Goal: Check status: Check status

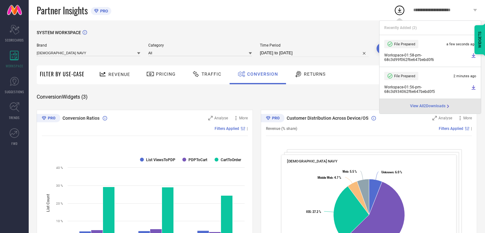
scroll to position [32, 0]
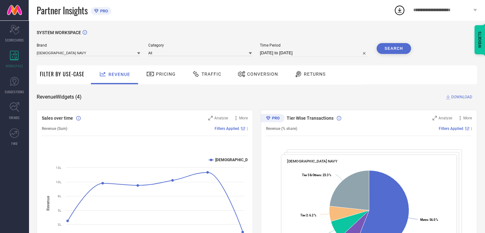
click at [211, 75] on span "Traffic" at bounding box center [211, 73] width 20 height 5
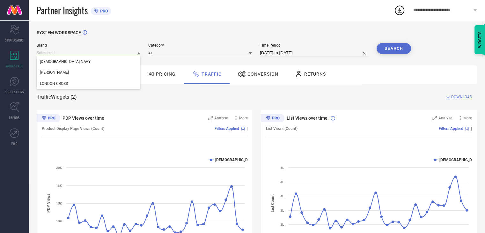
click at [94, 54] on input at bounding box center [89, 52] width 104 height 7
click at [90, 73] on div "HANCOCK" at bounding box center [89, 72] width 104 height 11
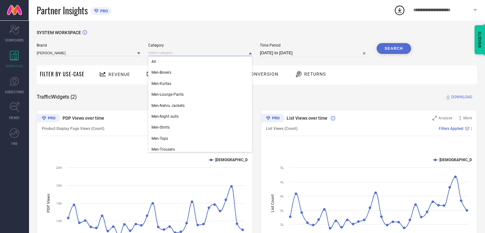
click at [176, 53] on input at bounding box center [200, 52] width 104 height 7
click at [172, 62] on div "All" at bounding box center [200, 61] width 104 height 11
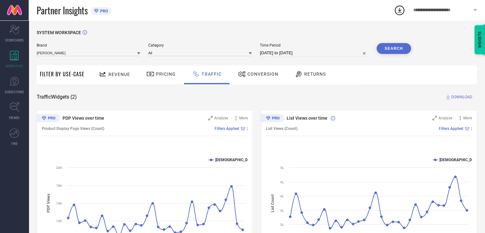
click at [394, 46] on button "Search" at bounding box center [393, 48] width 34 height 11
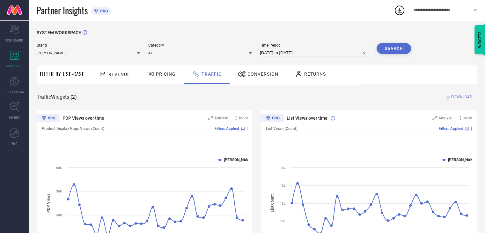
select select "7"
select select "2025"
select select "8"
select select "2025"
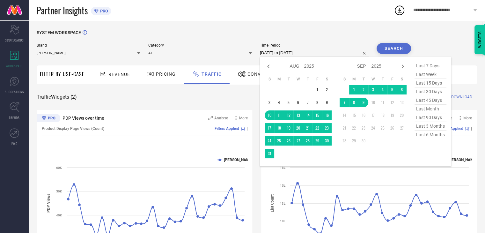
click at [276, 53] on input "10-08-2025 to 09-09-2025" at bounding box center [314, 53] width 109 height 8
click at [269, 67] on icon at bounding box center [268, 66] width 2 height 4
select select "6"
select select "2025"
select select "7"
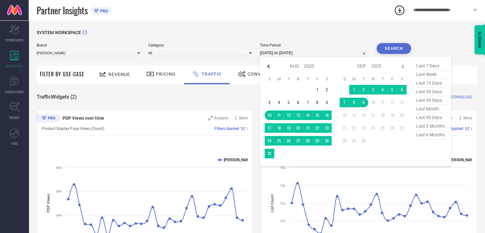
select select "2025"
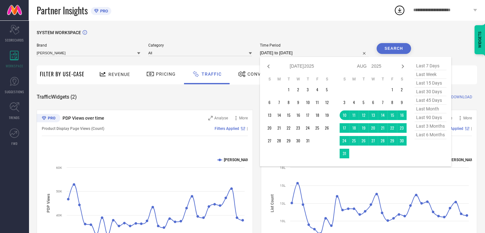
click at [269, 67] on icon at bounding box center [268, 66] width 2 height 4
select select "5"
select select "2025"
select select "6"
select select "2025"
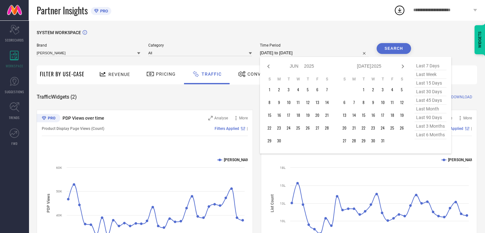
click at [269, 67] on icon at bounding box center [268, 66] width 2 height 4
select select "4"
select select "2025"
select select "5"
select select "2025"
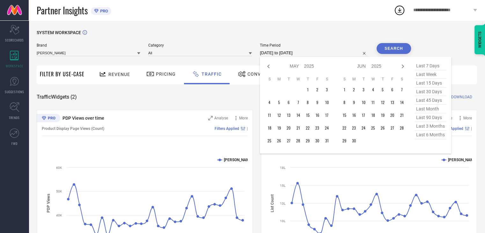
click at [269, 67] on icon at bounding box center [268, 66] width 2 height 4
select select "2"
select select "2025"
select select "3"
select select "2025"
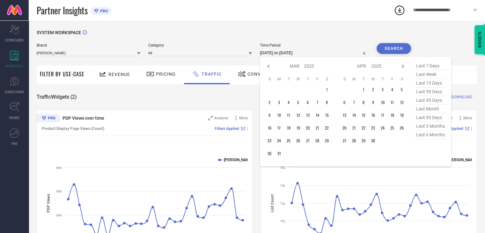
click at [269, 67] on icon at bounding box center [268, 66] width 2 height 4
select select "1"
select select "2025"
select select "2"
select select "2025"
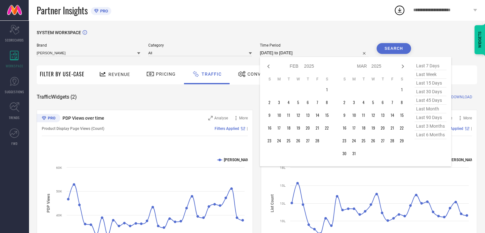
click at [269, 67] on icon at bounding box center [268, 66] width 2 height 4
select select "11"
select select "2024"
select select "2025"
click at [269, 67] on icon at bounding box center [268, 66] width 2 height 4
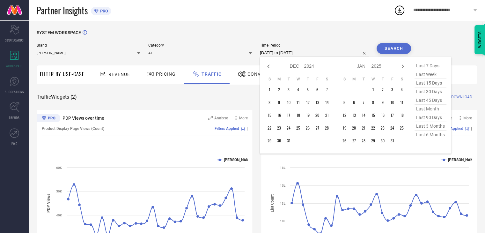
select select "10"
select select "2024"
select select "11"
select select "2024"
click at [269, 67] on icon at bounding box center [268, 66] width 2 height 4
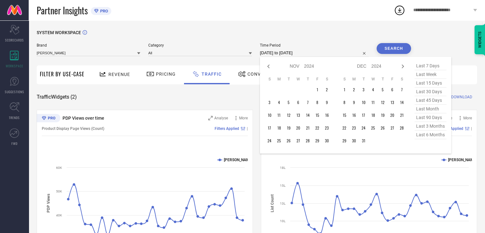
select select "8"
select select "2024"
select select "9"
select select "2024"
click at [269, 67] on icon at bounding box center [268, 66] width 2 height 4
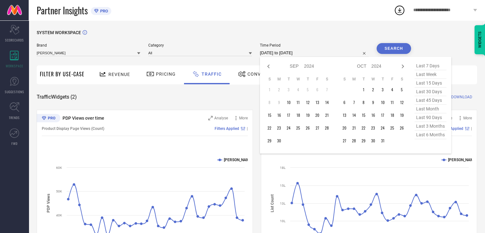
select select "7"
select select "2024"
select select "8"
select select "2024"
click at [269, 67] on icon at bounding box center [268, 66] width 2 height 4
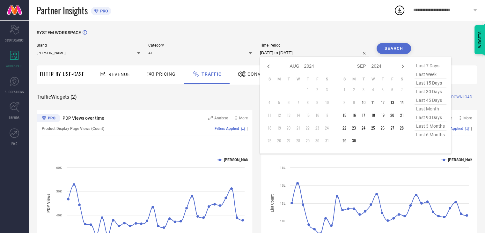
select select "6"
select select "2024"
select select "7"
select select "2024"
click at [405, 66] on icon at bounding box center [403, 66] width 8 height 8
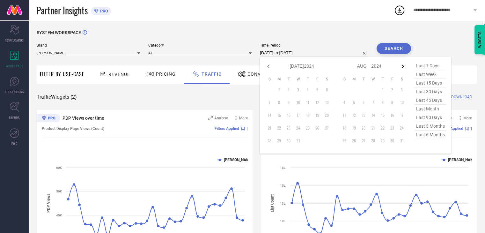
select select "7"
select select "2024"
select select "8"
select select "2024"
type input "After 10-09-2024"
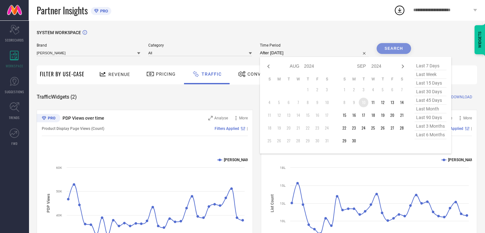
click at [362, 104] on td "10" at bounding box center [363, 102] width 10 height 10
click at [403, 66] on icon at bounding box center [403, 66] width 8 height 8
select select "9"
select select "2024"
select select "10"
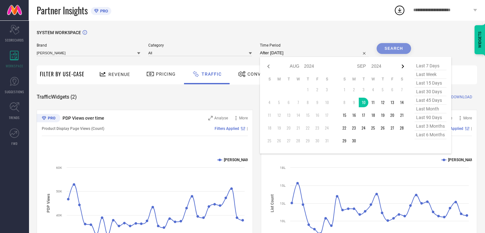
select select "2024"
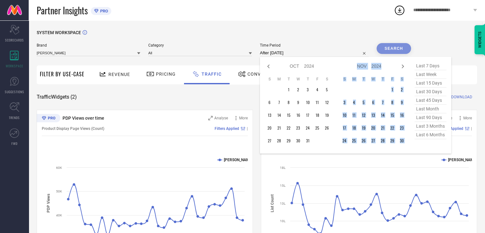
click at [403, 66] on icon at bounding box center [403, 66] width 8 height 8
select select "10"
select select "2024"
select select "11"
select select "2024"
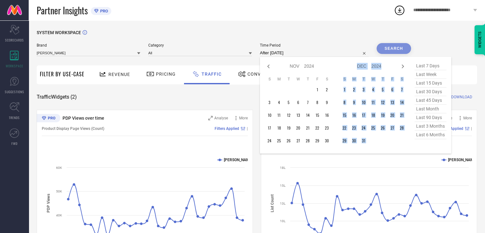
click at [403, 66] on icon at bounding box center [403, 66] width 8 height 8
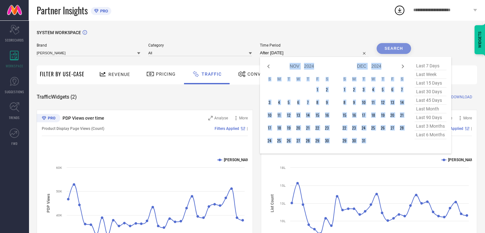
select select "2025"
select select "1"
select select "2025"
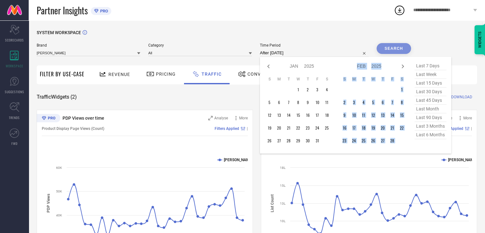
click at [403, 66] on icon at bounding box center [403, 66] width 8 height 8
select select "1"
select select "2025"
select select "2"
select select "2025"
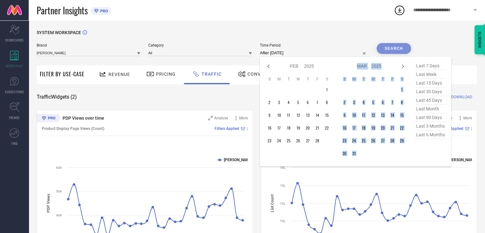
click at [403, 66] on icon at bounding box center [403, 66] width 8 height 8
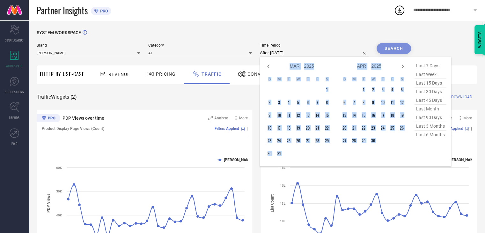
click at [403, 66] on icon at bounding box center [403, 66] width 8 height 8
select select "4"
select select "2025"
select select "5"
select select "2025"
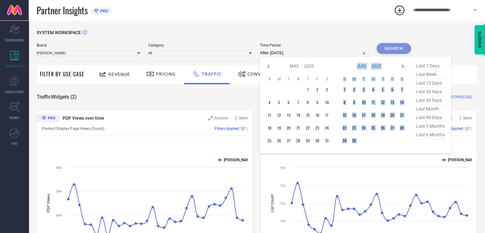
click at [403, 66] on icon at bounding box center [403, 66] width 8 height 8
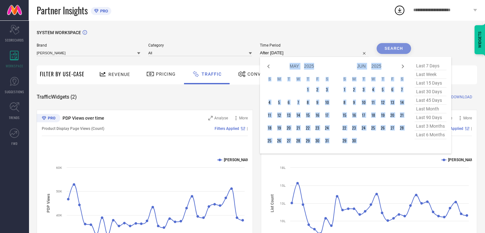
select select "5"
select select "2025"
select select "6"
select select "2025"
click at [403, 66] on icon at bounding box center [403, 66] width 8 height 8
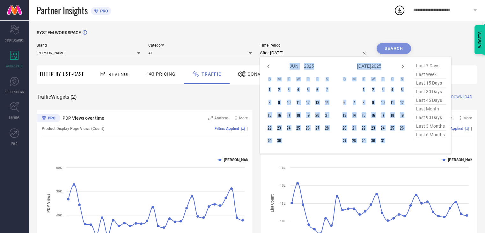
select select "7"
select select "2025"
select select "8"
select select "2025"
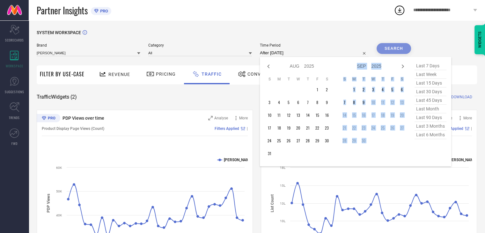
click at [403, 66] on icon at bounding box center [403, 66] width 8 height 8
select select "8"
select select "2025"
select select "9"
select select "2025"
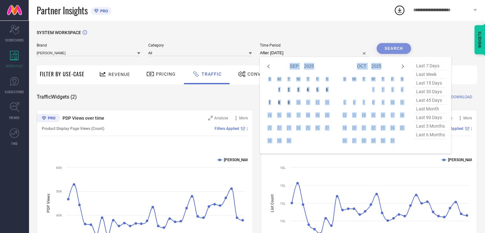
click at [300, 104] on td "10" at bounding box center [298, 102] width 10 height 10
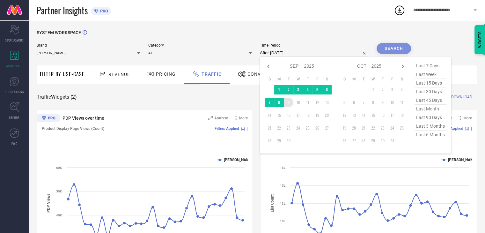
type input "10-09-2024 to 09-09-2025"
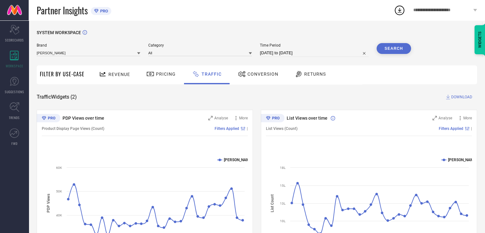
click at [392, 48] on button "Search" at bounding box center [393, 48] width 34 height 11
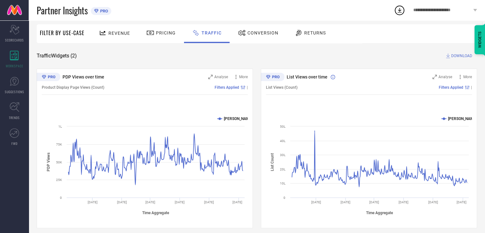
scroll to position [46, 0]
